Goal: Navigation & Orientation: Find specific page/section

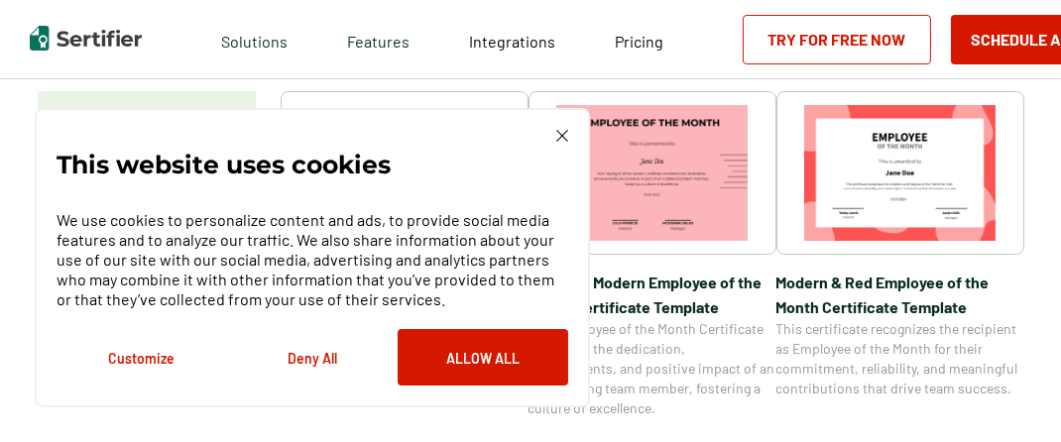
scroll to position [322, 0]
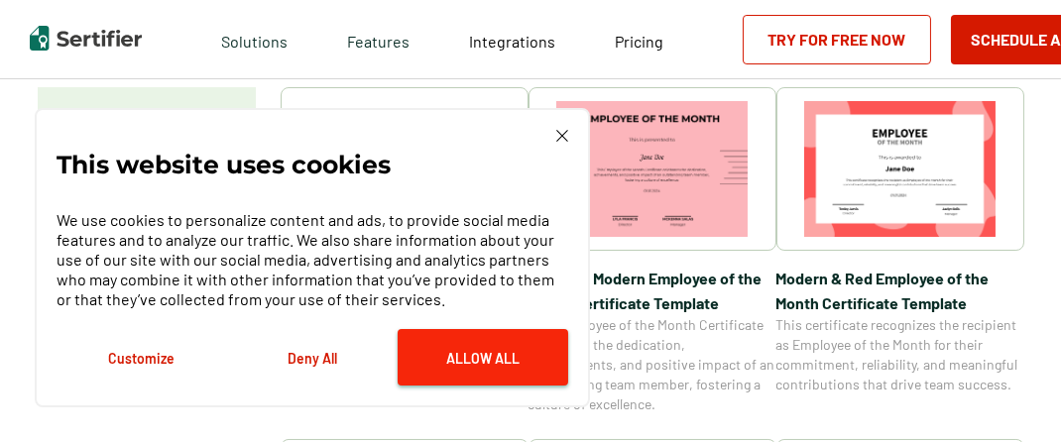
click at [482, 362] on button "Allow All" at bounding box center [482, 357] width 170 height 56
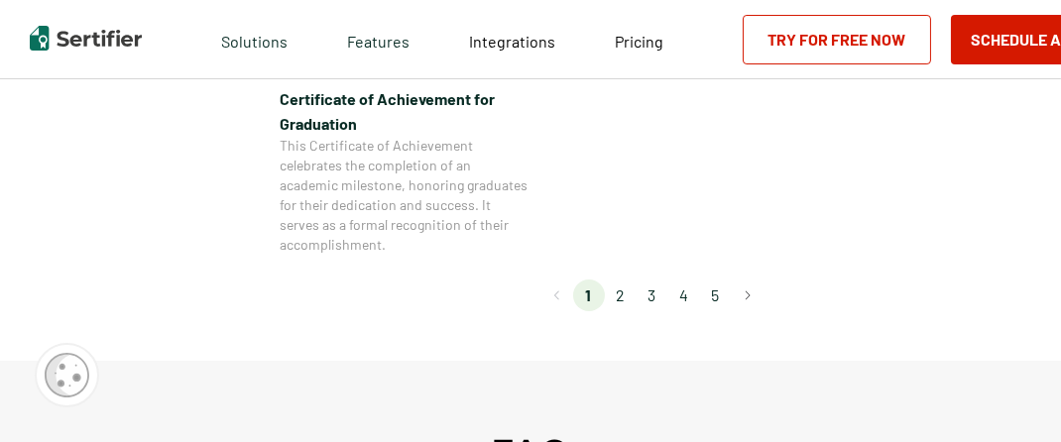
scroll to position [1951, 0]
click at [625, 294] on li "2" at bounding box center [621, 294] width 32 height 32
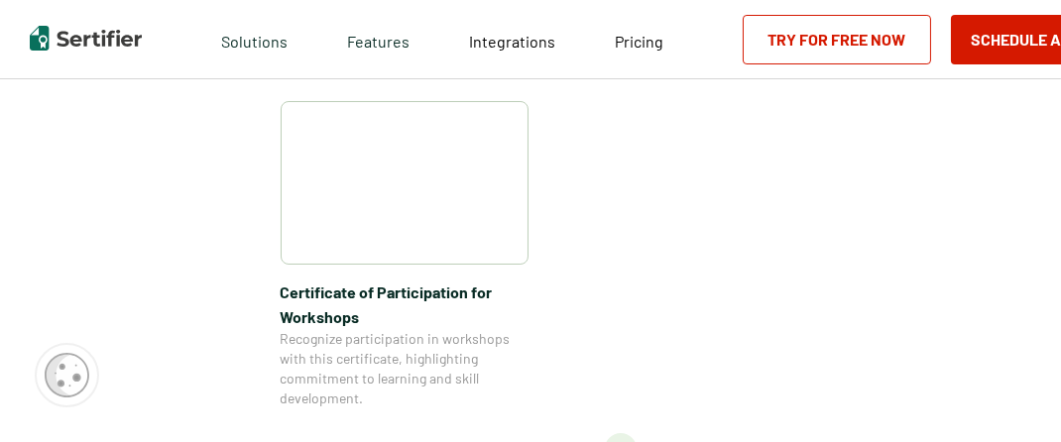
scroll to position [1843, 0]
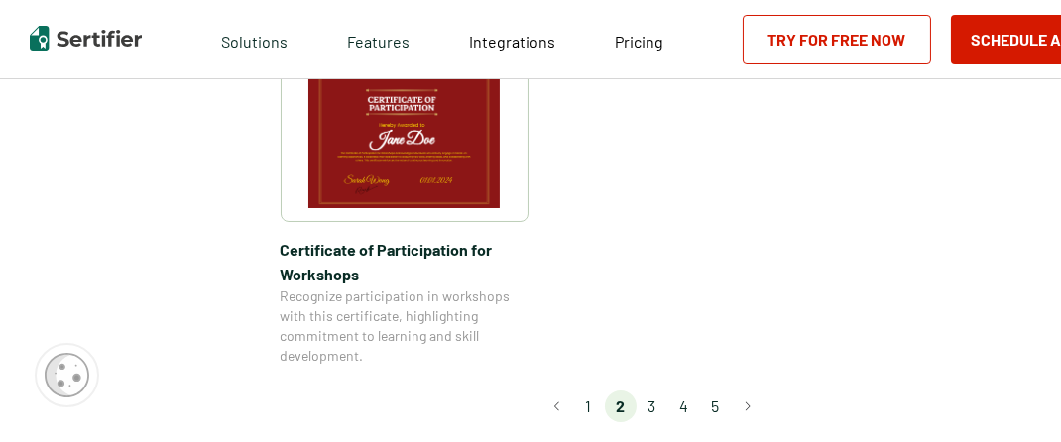
click at [651, 391] on li "3" at bounding box center [652, 407] width 32 height 32
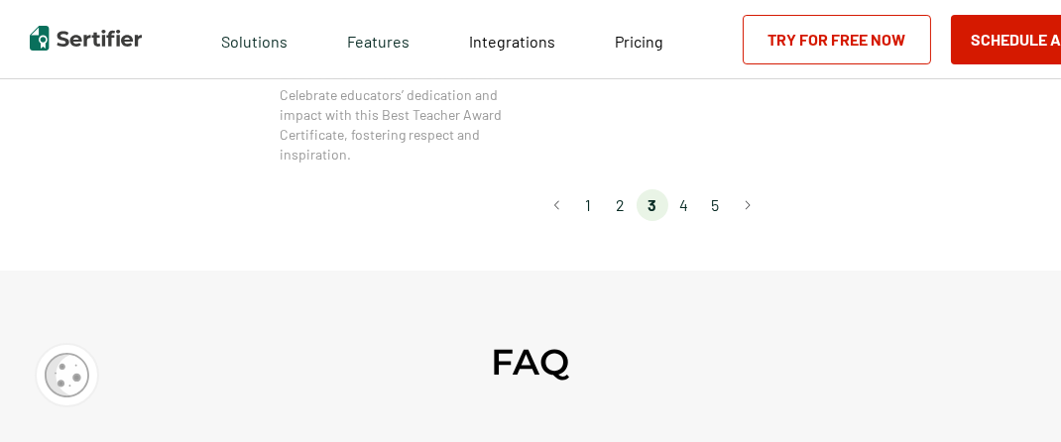
scroll to position [1824, 0]
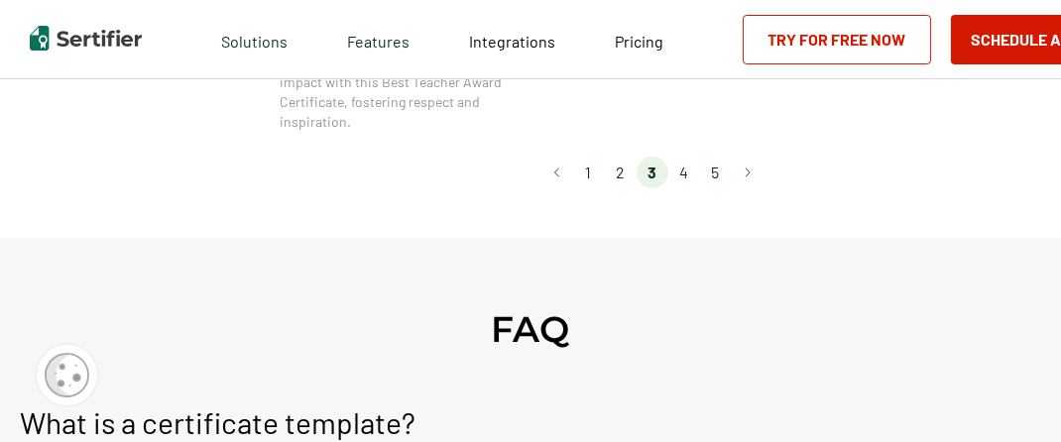
click at [690, 171] on li "4" at bounding box center [684, 173] width 32 height 32
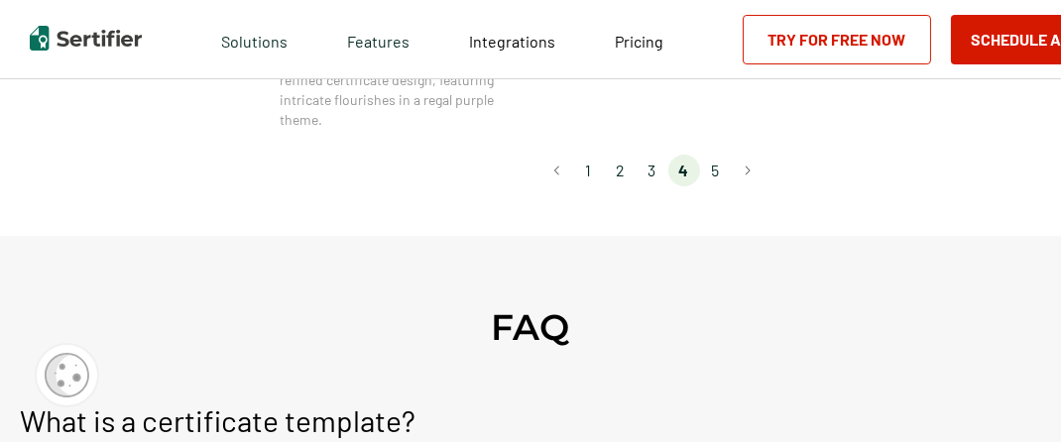
scroll to position [1890, 0]
click at [716, 175] on li "5" at bounding box center [716, 171] width 32 height 32
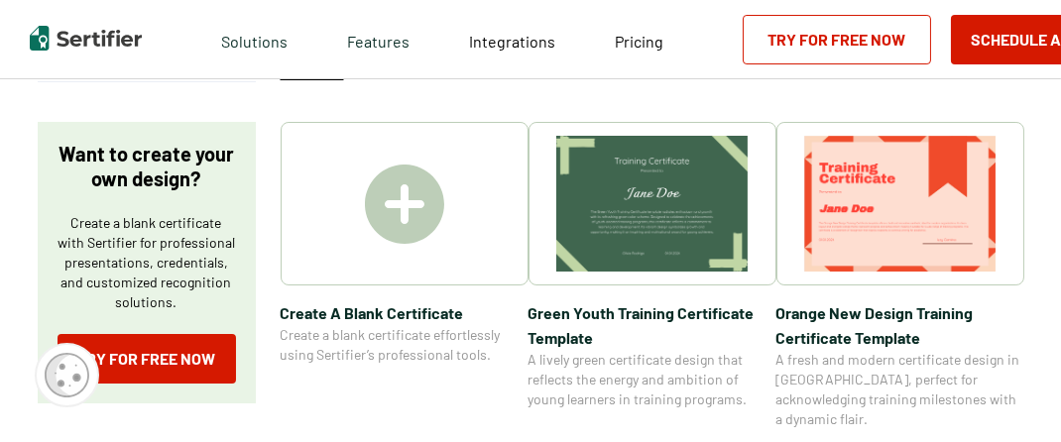
scroll to position [285, 0]
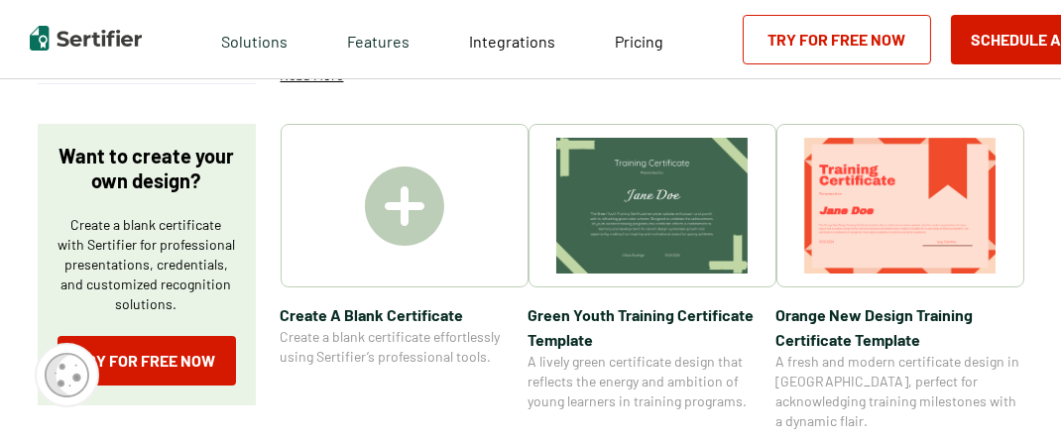
click at [467, 232] on div at bounding box center [405, 206] width 248 height 164
